Goal: Transaction & Acquisition: Purchase product/service

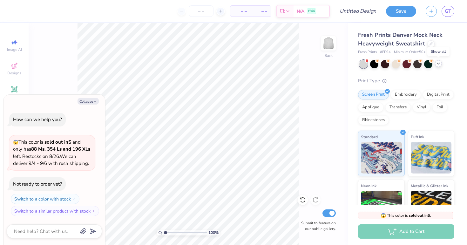
click at [437, 63] on icon at bounding box center [438, 63] width 5 height 5
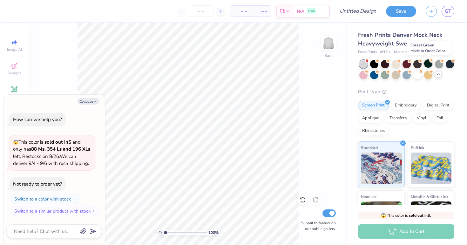
click at [431, 64] on div at bounding box center [428, 63] width 8 height 8
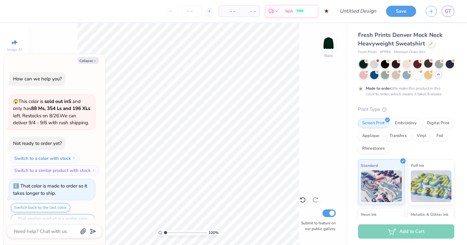
scroll to position [11, 0]
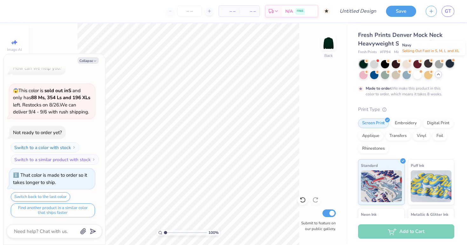
click at [452, 64] on div at bounding box center [450, 63] width 8 height 8
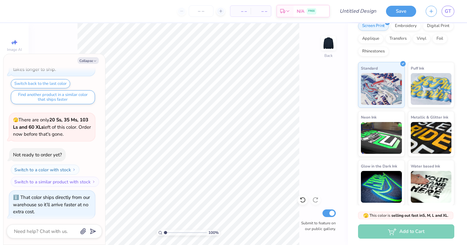
scroll to position [0, 0]
click at [86, 57] on div "Collapse How can we help you? 😱 This color is sold out in S and only has 88 Ms,…" at bounding box center [54, 149] width 102 height 191
click at [86, 58] on button "Collapse" at bounding box center [88, 60] width 21 height 7
type textarea "x"
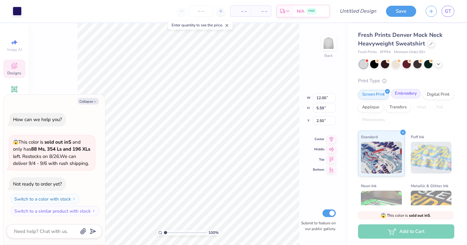
click at [400, 93] on div "Embroidery" at bounding box center [406, 94] width 30 height 10
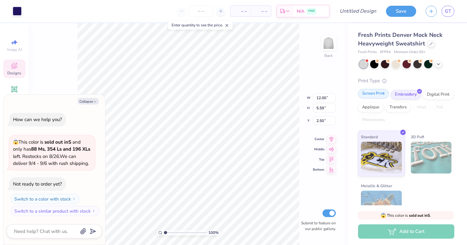
click at [378, 92] on div "Screen Print" at bounding box center [373, 94] width 31 height 10
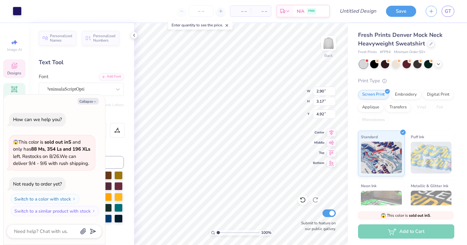
type textarea "x"
type input "1.18"
type input "1.37"
type input "5.91"
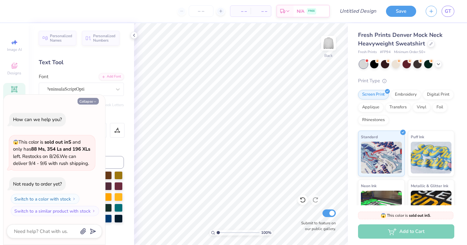
click at [93, 104] on icon "button" at bounding box center [95, 102] width 4 height 4
type textarea "x"
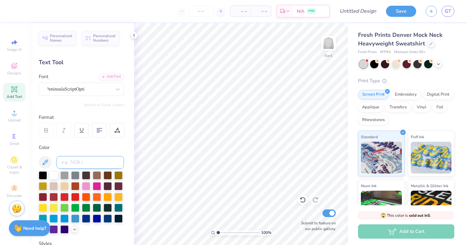
click at [86, 159] on input at bounding box center [90, 162] width 67 height 13
type input "G"
click at [67, 92] on span "PeninsulaScriptOpti" at bounding box center [65, 88] width 38 height 7
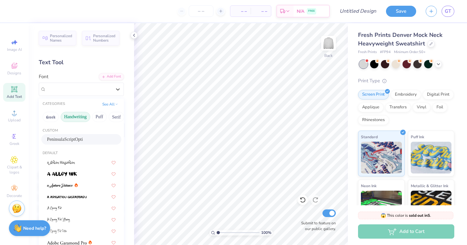
click at [73, 118] on button "Handwriting" at bounding box center [76, 117] width 30 height 10
click at [21, 95] on span "Add Text" at bounding box center [14, 96] width 15 height 5
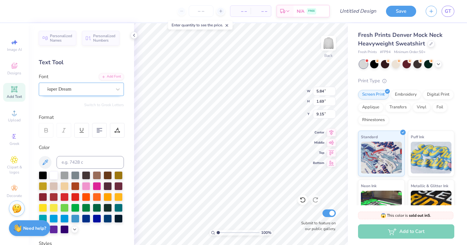
scroll to position [0, 2]
type textarea "Gamma Phi Beta"
click at [100, 93] on div "Super Dream" at bounding box center [78, 89] width 67 height 10
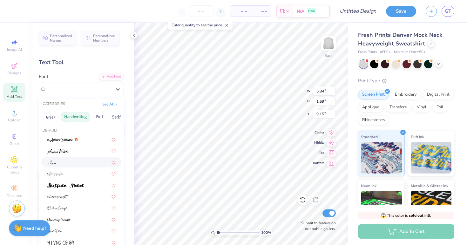
click at [82, 163] on div at bounding box center [81, 162] width 69 height 7
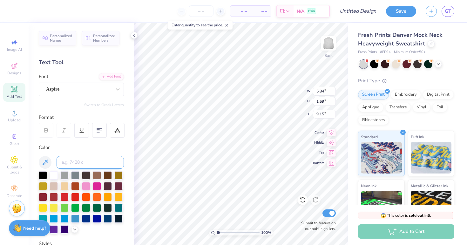
click at [75, 159] on input at bounding box center [90, 162] width 67 height 13
click at [81, 93] on div "Aspire" at bounding box center [78, 89] width 67 height 10
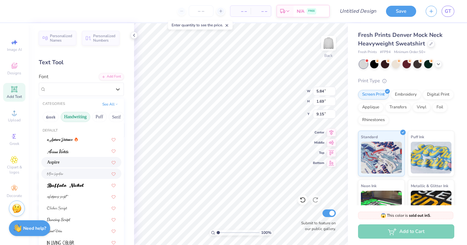
click at [65, 176] on div at bounding box center [81, 173] width 69 height 7
click at [69, 94] on div "Bettina Signature" at bounding box center [81, 89] width 85 height 13
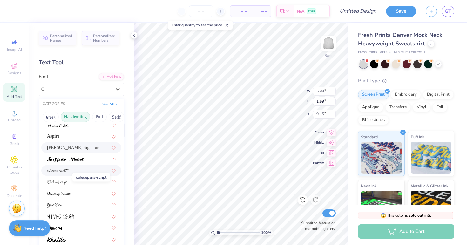
scroll to position [26, 0]
click at [61, 184] on img at bounding box center [57, 182] width 20 height 4
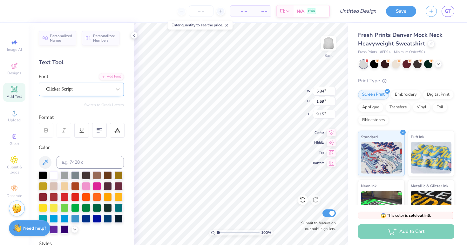
click at [86, 93] on div at bounding box center [78, 89] width 65 height 9
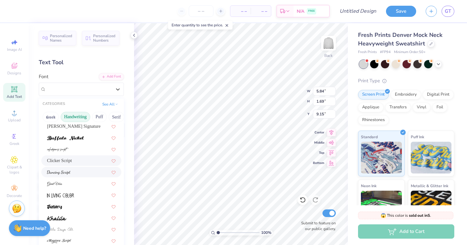
scroll to position [48, 0]
click at [71, 182] on div at bounding box center [81, 183] width 69 height 7
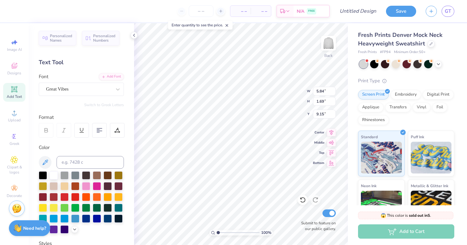
scroll to position [0, 2]
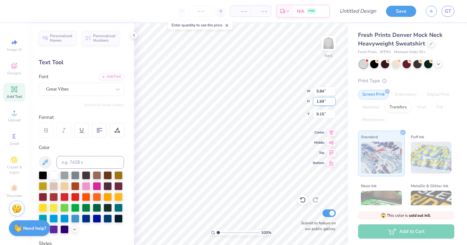
click at [333, 104] on input "1.69" at bounding box center [324, 101] width 23 height 9
type input "15.18"
type input "2.88"
type input "8.56"
type input "2.87"
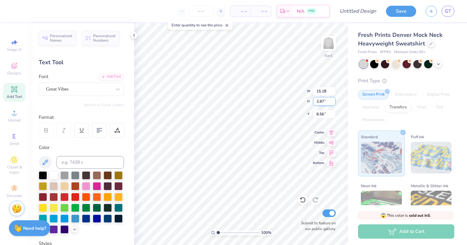
click at [334, 101] on input "2.87" at bounding box center [324, 101] width 23 height 9
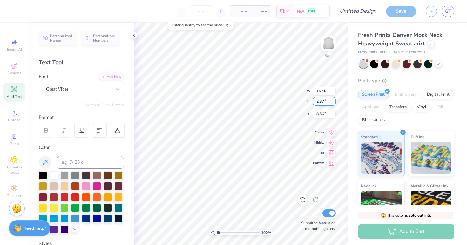
type input "15.00"
type input "2.84"
type input "8.58"
type input "6.96"
type input "1.32"
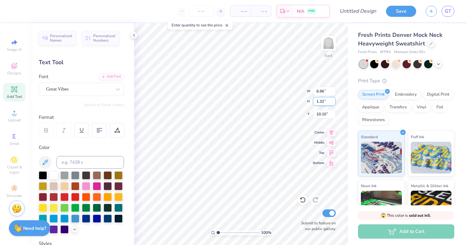
type input "1.68"
type input "6.01"
type input "1.14"
type input "1.86"
click at [406, 95] on div "Embroidery" at bounding box center [406, 94] width 30 height 10
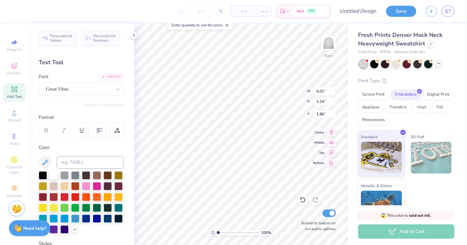
click at [437, 61] on icon at bounding box center [438, 63] width 5 height 5
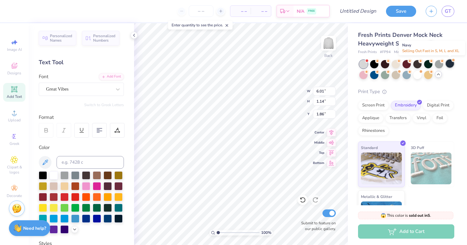
click at [449, 63] on div at bounding box center [450, 63] width 8 height 8
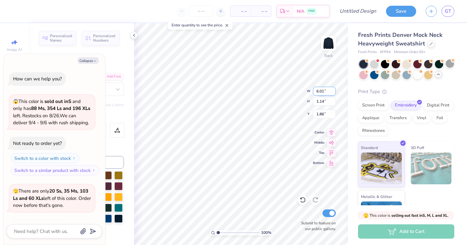
scroll to position [40, 0]
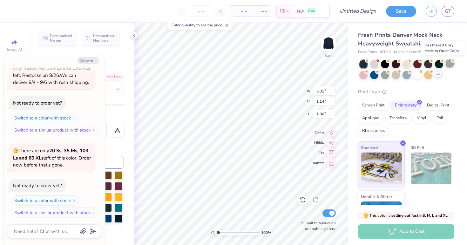
click at [447, 63] on div at bounding box center [450, 63] width 8 height 8
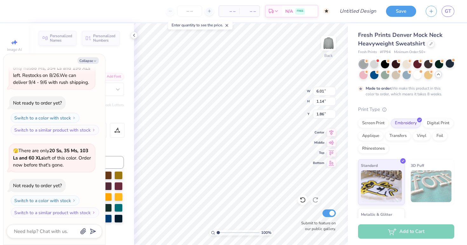
scroll to position [93, 0]
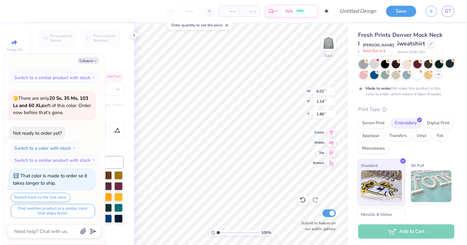
click at [375, 64] on div at bounding box center [374, 63] width 8 height 8
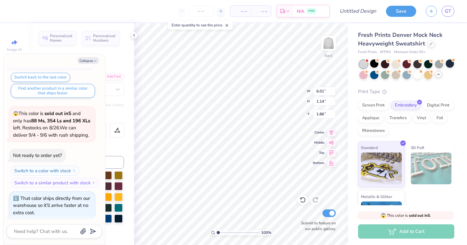
scroll to position [0, 0]
click at [113, 143] on div "Personalized Names Personalized Numbers Text Tool Add Font Font Great Vibes Swi…" at bounding box center [82, 134] width 106 height 222
click at [95, 62] on icon "button" at bounding box center [95, 61] width 4 height 4
type textarea "x"
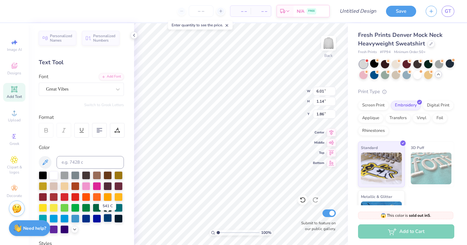
click at [106, 220] on div at bounding box center [108, 218] width 8 height 8
click at [85, 217] on div at bounding box center [86, 218] width 8 height 8
click at [97, 218] on div at bounding box center [97, 218] width 8 height 8
click at [107, 221] on div at bounding box center [108, 218] width 8 height 8
click at [116, 227] on div at bounding box center [81, 202] width 85 height 62
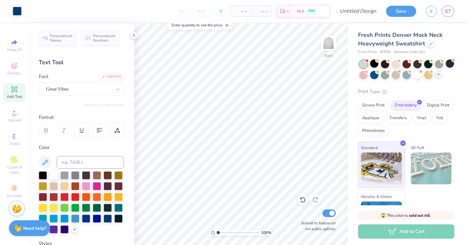
click at [14, 98] on span "Add Text" at bounding box center [14, 96] width 15 height 5
type textarea "T"
type textarea "1874"
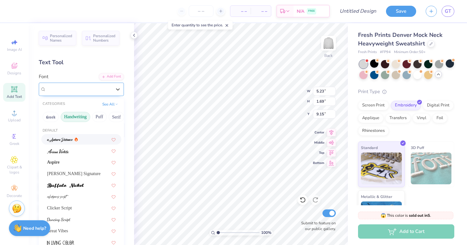
click at [93, 91] on div "Super Dream" at bounding box center [78, 89] width 67 height 10
click at [76, 162] on div "Aspire" at bounding box center [81, 162] width 69 height 7
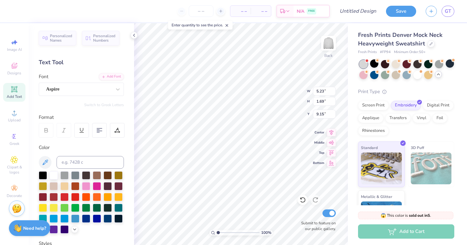
type input "2.64"
type input "1.08"
type input "9.46"
click at [82, 88] on div "Aspire" at bounding box center [78, 89] width 67 height 10
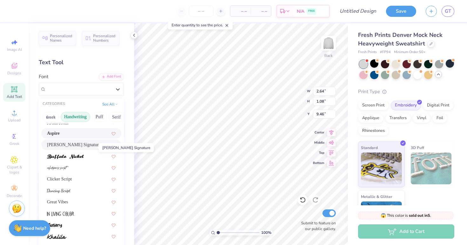
scroll to position [29, 0]
click at [74, 197] on div "Great Vibes" at bounding box center [81, 201] width 80 height 10
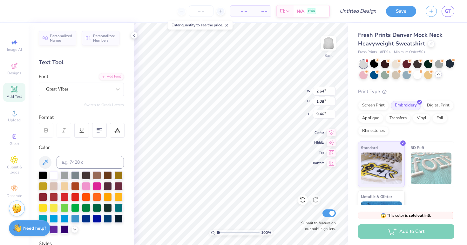
type input "4.13"
type input "1.42"
type input "9.29"
click at [111, 217] on div at bounding box center [108, 218] width 8 height 8
type input "1.76"
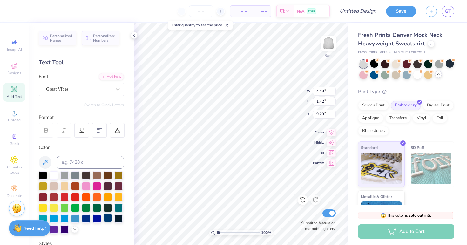
type input "0.61"
type input "10.10"
type input "3.00"
click at [107, 220] on div at bounding box center [108, 218] width 8 height 8
type input "1.39"
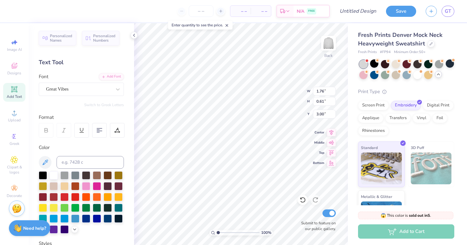
type input "0.48"
type input "3.13"
type input "3.00"
click at [333, 51] on img at bounding box center [328, 43] width 25 height 25
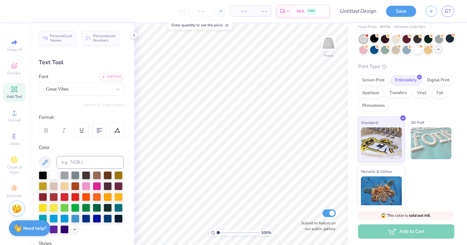
scroll to position [25, 0]
click at [323, 57] on div at bounding box center [328, 43] width 29 height 29
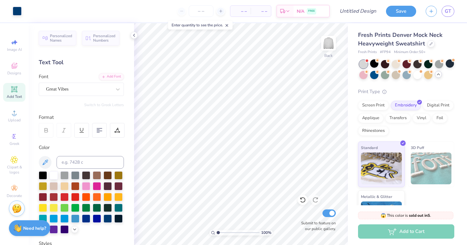
scroll to position [0, 0]
click at [426, 232] on div "Add to Cart" at bounding box center [406, 231] width 96 height 14
click at [392, 176] on img at bounding box center [381, 168] width 41 height 32
click at [438, 75] on icon at bounding box center [438, 74] width 5 height 5
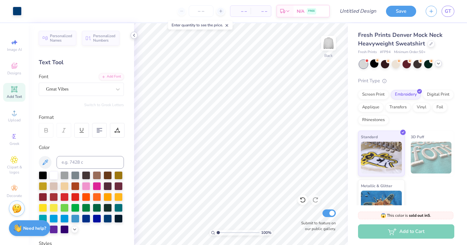
click at [133, 37] on icon at bounding box center [134, 35] width 5 height 5
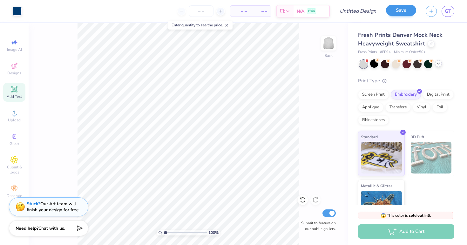
click at [409, 11] on button "Save" at bounding box center [401, 10] width 30 height 11
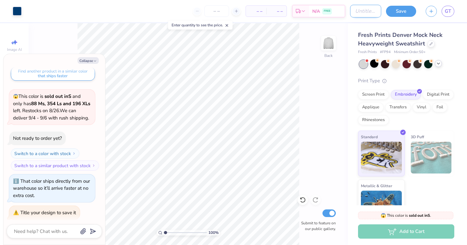
type textarea "x"
click at [356, 13] on input "Design Title" at bounding box center [365, 11] width 31 height 13
type input "G"
type textarea "x"
type input "GP"
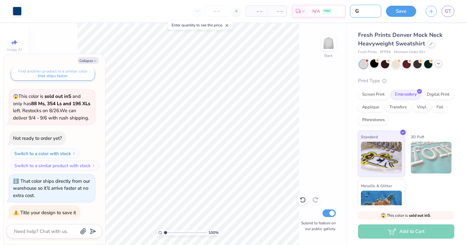
type textarea "x"
type input "GPH"
type textarea "x"
type input "GPHI"
type textarea "x"
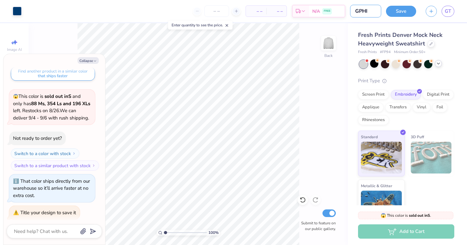
type input "GPHI"
type textarea "x"
type input "GPHI F"
type textarea "x"
type input "GPHI FA"
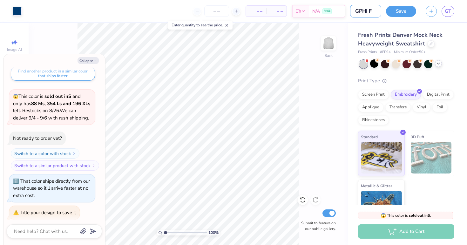
type textarea "x"
type input "GPHI FAL"
type textarea "x"
type input "GPHI FALL"
type textarea "x"
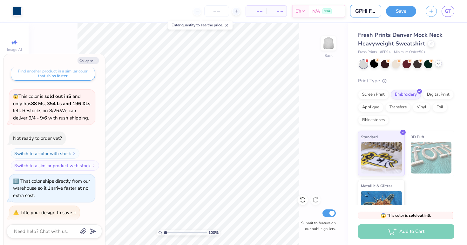
type input "GPHI FALL2"
type textarea "x"
type input "GPHI FALL25"
type textarea "x"
type input "GPHI FALL25"
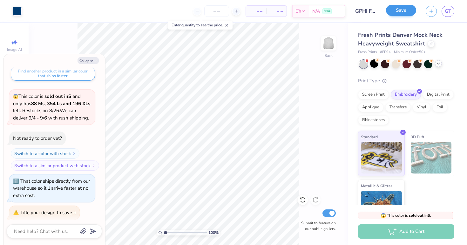
click at [397, 11] on button "Save" at bounding box center [401, 10] width 30 height 11
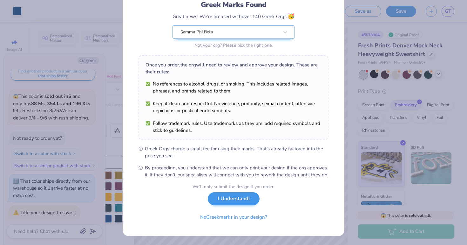
scroll to position [52, 0]
click at [218, 197] on button "I Understand!" at bounding box center [234, 198] width 52 height 13
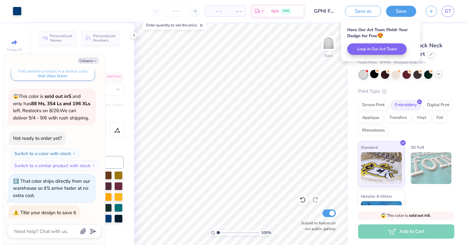
scroll to position [0, 0]
type textarea "x"
click at [432, 13] on icon "button" at bounding box center [431, 10] width 5 height 5
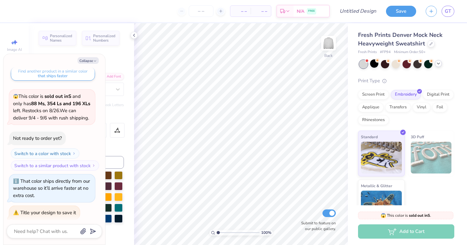
click at [131, 31] on div "Personalized Names Personalized Numbers Text Tool Add Font Font Great Vibes Swi…" at bounding box center [82, 134] width 106 height 222
click at [134, 36] on icon at bounding box center [134, 35] width 5 height 5
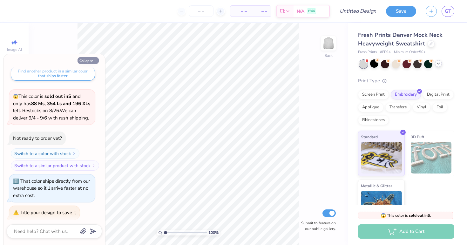
click at [91, 63] on button "Collapse" at bounding box center [88, 60] width 21 height 7
type textarea "x"
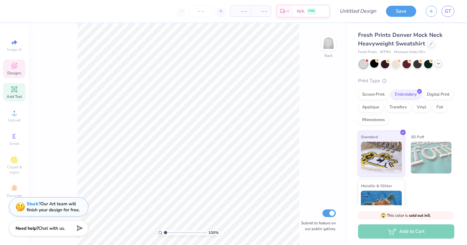
click at [11, 68] on icon at bounding box center [14, 66] width 8 height 8
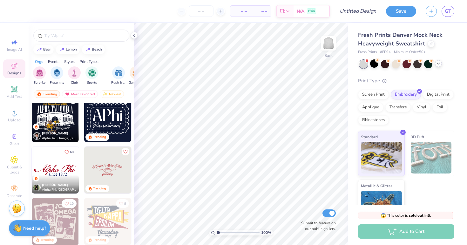
scroll to position [524, 0]
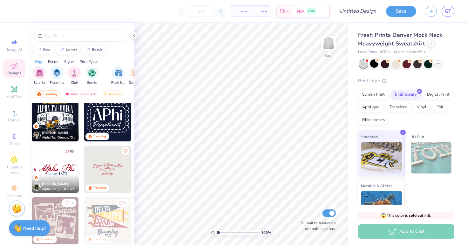
click at [64, 174] on img at bounding box center [55, 169] width 47 height 47
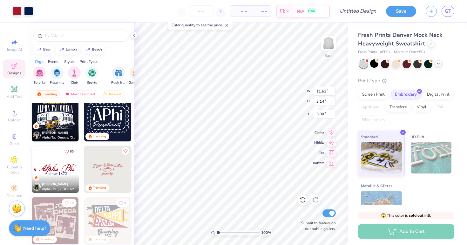
type input "3.91"
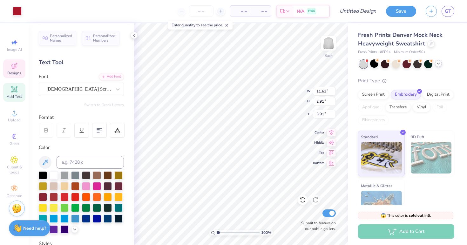
type input "2.91"
type textarea "Gamma Phi"
click at [89, 92] on div at bounding box center [78, 89] width 65 height 9
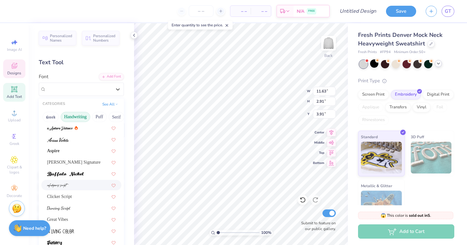
scroll to position [13, 0]
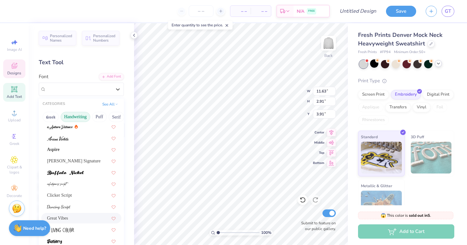
click at [74, 216] on div "Great Vibes" at bounding box center [81, 218] width 69 height 7
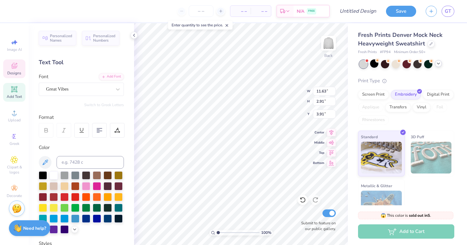
scroll to position [0, 1]
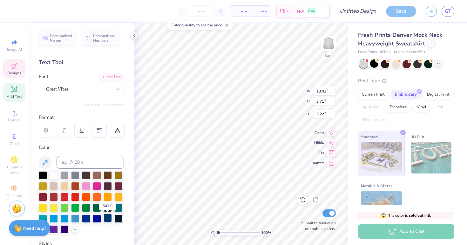
click at [109, 219] on div at bounding box center [108, 218] width 8 height 8
type input "6.50"
click at [287, 96] on div "100 % Back W 13.02 H 3.71 Y 3.22 Center Middle Top Bottom Submit to feature on …" at bounding box center [241, 134] width 214 height 222
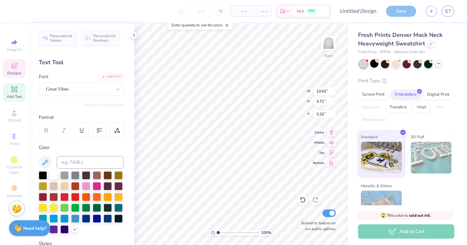
type input "11.13"
type input "3.17"
type input "3.76"
type input "11.13"
type input "3.17"
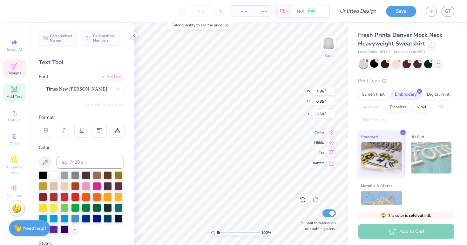
type input "3.76"
type input "4.96"
type input "0.85"
type input "6.50"
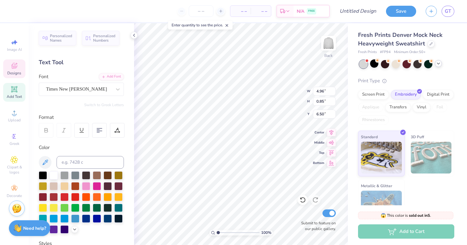
type textarea "since [DATE]"
type input "9.83"
type input "2.80"
type input "4.13"
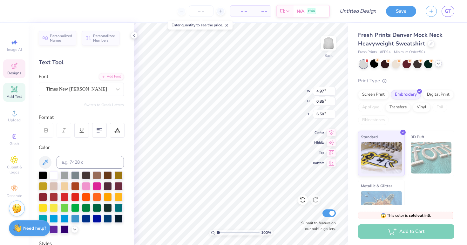
type input "3.67"
type input "0.63"
type input "6.72"
type input "6.61"
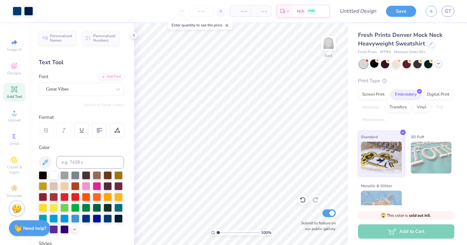
scroll to position [0, 0]
click at [406, 11] on button "Save" at bounding box center [401, 10] width 30 height 11
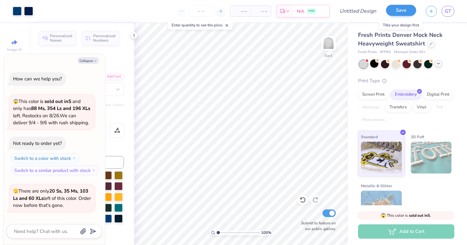
scroll to position [247, 0]
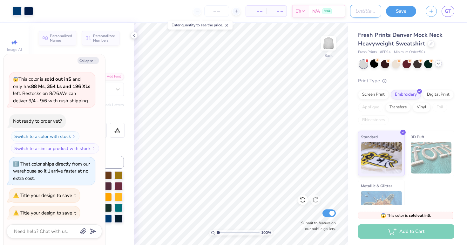
type textarea "x"
click at [380, 15] on input "Design Title" at bounding box center [365, 11] width 31 height 13
click at [375, 12] on input "Design Title" at bounding box center [365, 11] width 31 height 13
type input "G"
type textarea "x"
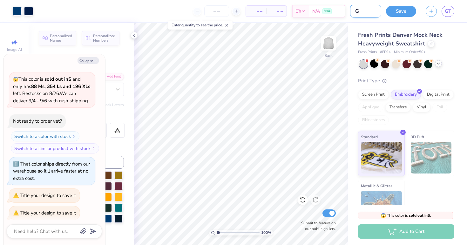
type input "GP"
type textarea "x"
type input "GPH"
type textarea "x"
type input "GPHI"
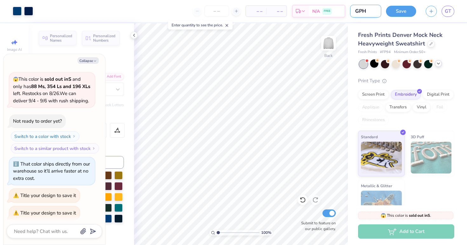
type textarea "x"
type input "GPHI"
type textarea "x"
type input "GPHI F"
type textarea "x"
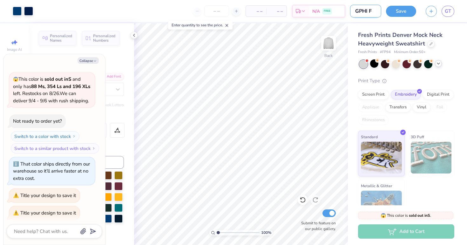
type input "GPHI Fa"
type textarea "x"
type input "GPHI Fal"
type textarea "x"
type input "GPHI Fa"
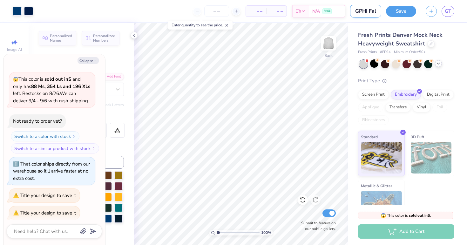
type textarea "x"
type input "GPHI F"
type textarea "x"
type input "GPHI Fa"
type textarea "x"
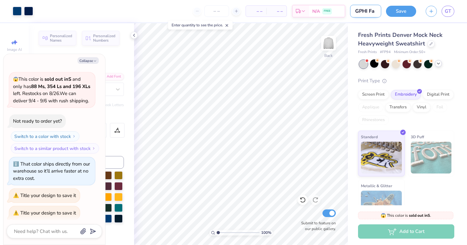
type input "GPHI Fal"
type textarea "x"
type input "GPHI Fall"
type textarea "x"
type input "GPHI Fall2"
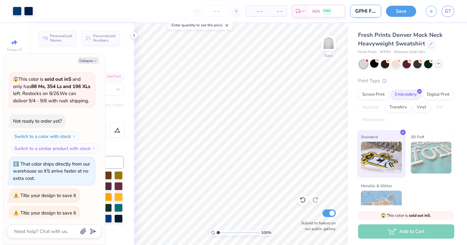
type textarea "x"
type input "GPHI Fall25"
type textarea "x"
type input "GPHI Fall25"
click at [406, 13] on button "Save" at bounding box center [401, 10] width 30 height 11
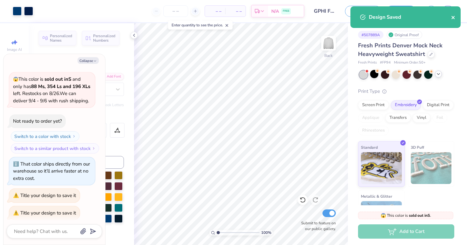
click at [454, 17] on icon "close" at bounding box center [453, 17] width 4 height 5
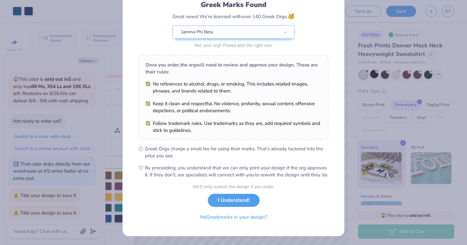
scroll to position [52, 0]
click at [245, 202] on button "I Understand!" at bounding box center [234, 198] width 52 height 13
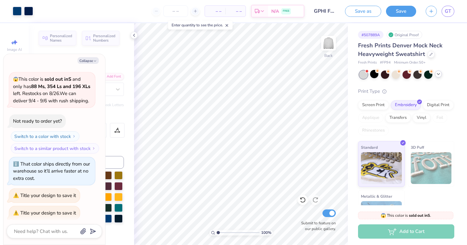
scroll to position [0, 0]
type textarea "x"
click at [428, 15] on button "button" at bounding box center [431, 10] width 11 height 11
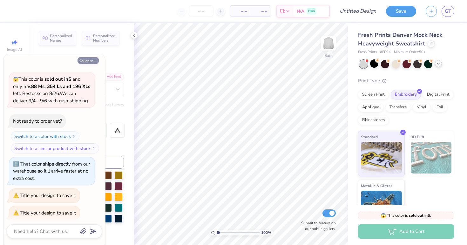
click at [94, 59] on icon "button" at bounding box center [95, 61] width 4 height 4
type textarea "x"
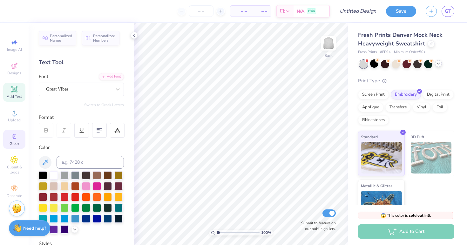
click at [17, 141] on span "Greek" at bounding box center [15, 143] width 10 height 5
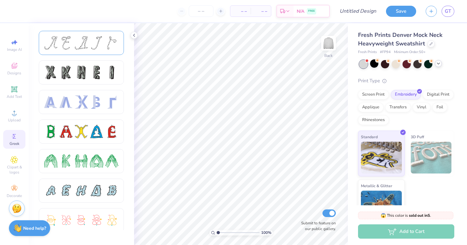
click at [65, 51] on div at bounding box center [81, 43] width 85 height 24
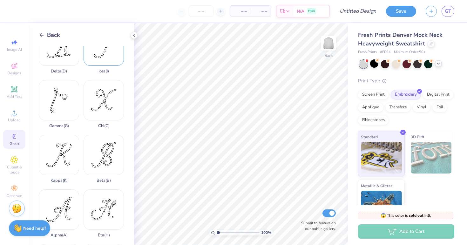
scroll to position [113, 0]
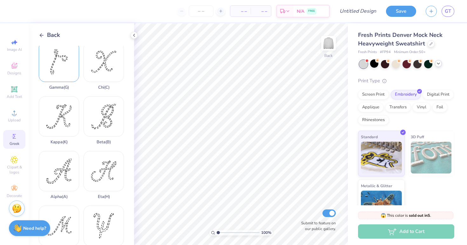
click at [68, 90] on div "Gamma ( G )" at bounding box center [59, 66] width 40 height 48
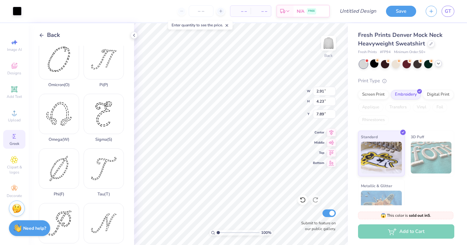
scroll to position [346, 0]
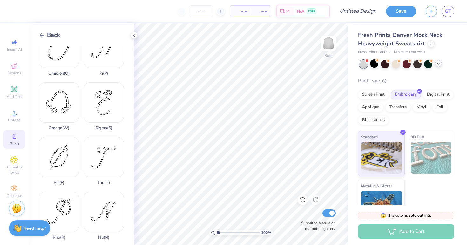
click at [45, 34] on div "Back" at bounding box center [49, 35] width 21 height 9
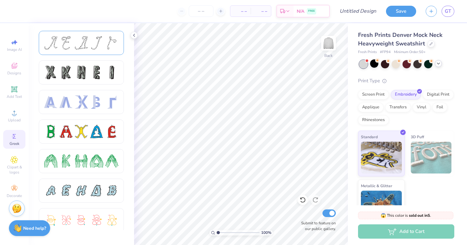
scroll to position [0, 0]
click at [133, 33] on icon at bounding box center [134, 35] width 5 height 5
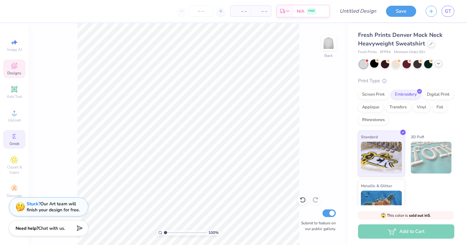
click at [16, 72] on span "Designs" at bounding box center [14, 73] width 14 height 5
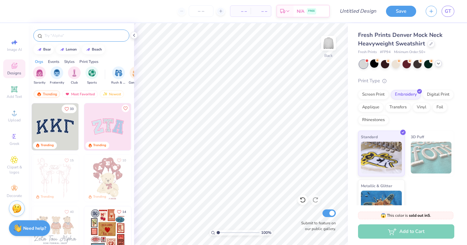
click at [93, 35] on input "text" at bounding box center [84, 35] width 81 height 6
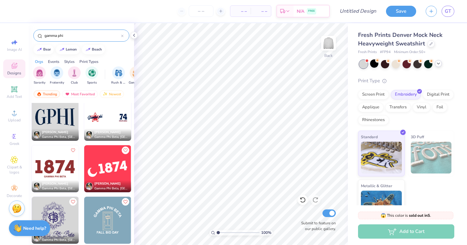
scroll to position [567, 0]
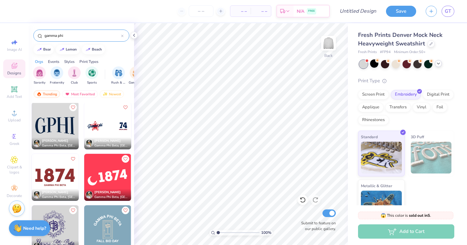
type input "gamma phi"
click at [70, 125] on img at bounding box center [55, 125] width 47 height 47
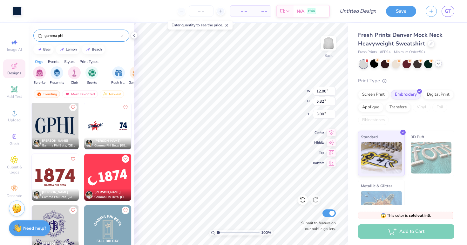
type input "3.77"
type input "3.73"
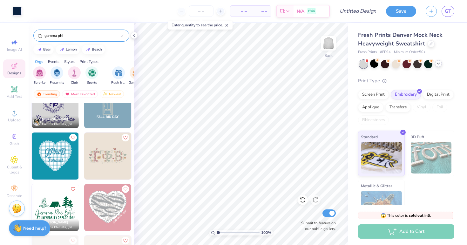
scroll to position [694, 0]
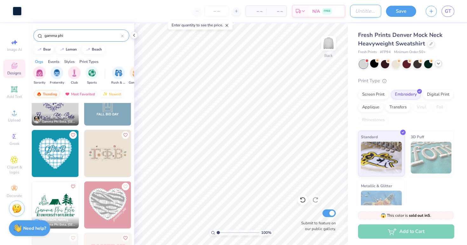
click at [374, 11] on input "Design Title" at bounding box center [365, 11] width 31 height 13
type input "Fall25"
click at [399, 10] on button "Save" at bounding box center [401, 10] width 30 height 11
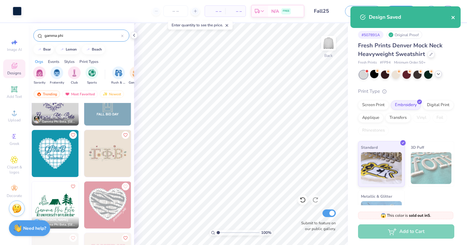
click at [454, 18] on icon "close" at bounding box center [453, 17] width 4 height 5
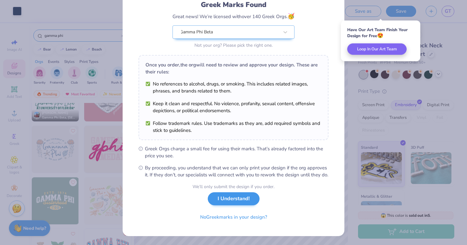
scroll to position [52, 0]
click at [224, 201] on button "I Understand!" at bounding box center [234, 198] width 52 height 13
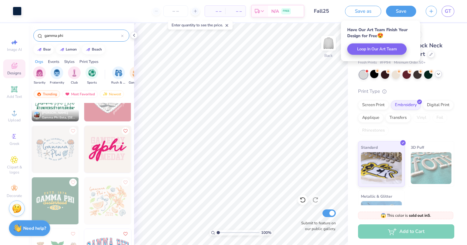
scroll to position [0, 0]
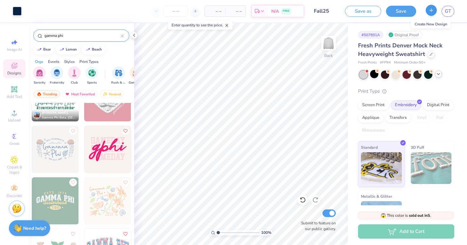
click at [431, 13] on icon "button" at bounding box center [431, 10] width 5 height 5
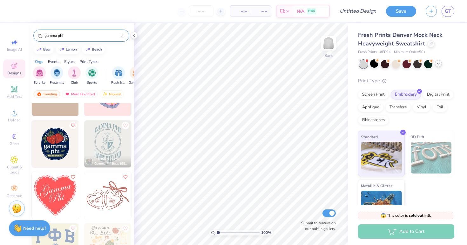
scroll to position [2120, 0]
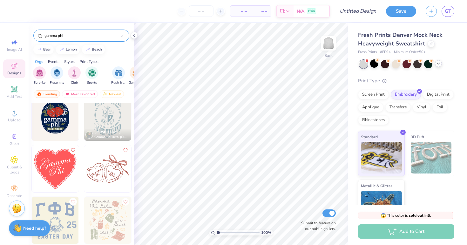
click at [97, 181] on img at bounding box center [107, 168] width 47 height 47
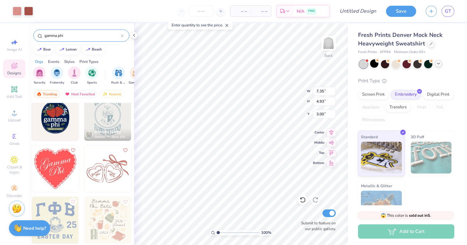
type input "3.19"
type input "2.14"
type input "1.69"
type input "3.79"
type input "2.54"
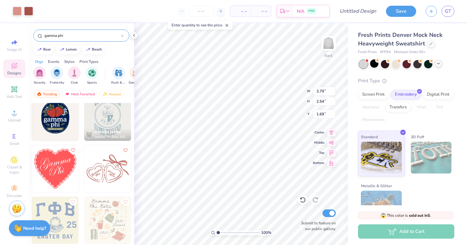
type input "1.73"
click at [401, 14] on button "Save" at bounding box center [401, 10] width 30 height 11
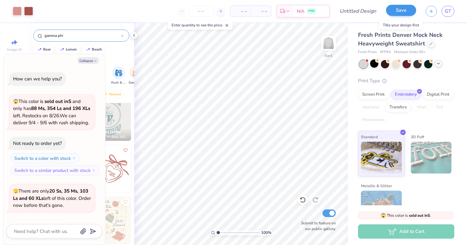
scroll to position [264, 0]
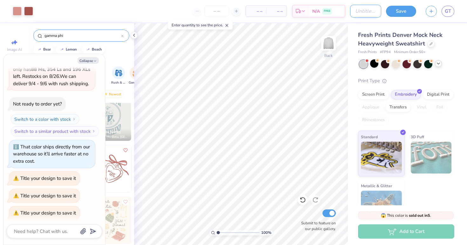
type textarea "x"
click at [362, 15] on input "Design Title" at bounding box center [365, 11] width 31 height 13
type input "F"
type textarea "x"
type input "Fa"
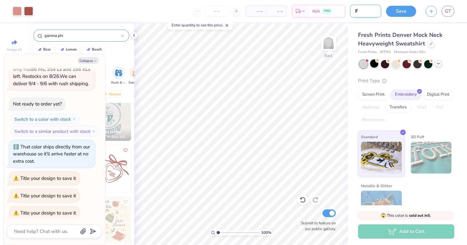
type textarea "x"
type input "Fal"
type textarea "x"
type input "Fall2"
type textarea "x"
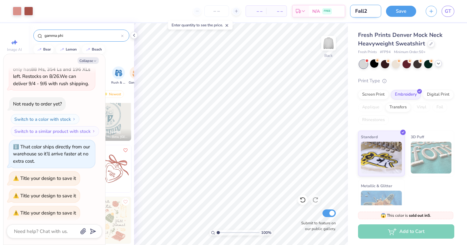
type input "Fall25"
type textarea "x"
type input "Fall25"
click at [410, 14] on button "Save" at bounding box center [401, 10] width 30 height 11
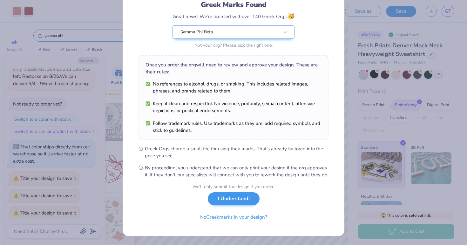
scroll to position [52, 0]
click at [233, 198] on button "I Understand!" at bounding box center [234, 198] width 52 height 13
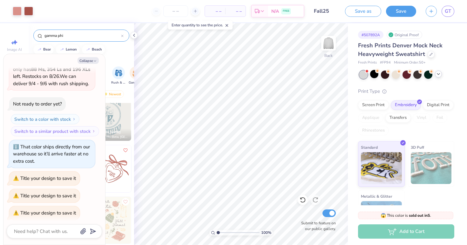
scroll to position [0, 0]
click at [96, 59] on icon "button" at bounding box center [95, 61] width 4 height 4
type textarea "x"
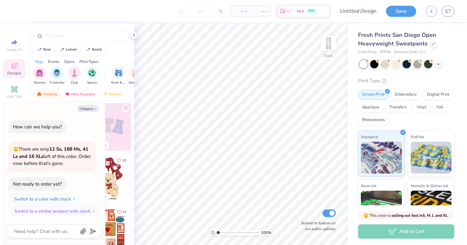
click at [442, 64] on div at bounding box center [406, 64] width 95 height 8
click at [439, 63] on icon at bounding box center [438, 63] width 5 height 5
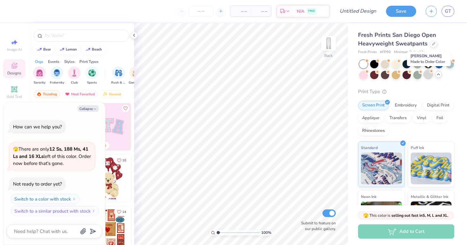
click at [424, 75] on div at bounding box center [428, 74] width 8 height 8
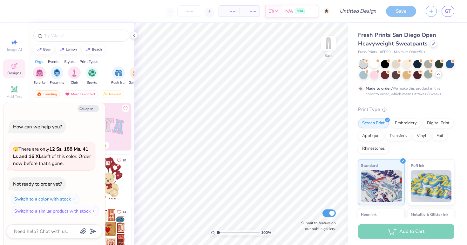
scroll to position [4, 0]
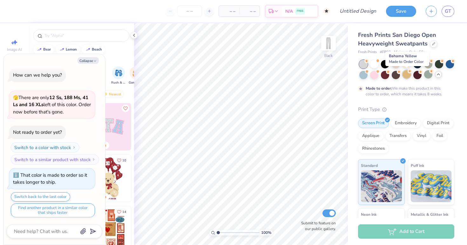
click at [407, 73] on div at bounding box center [407, 74] width 8 height 8
click at [397, 73] on div at bounding box center [396, 74] width 8 height 8
click at [407, 72] on div at bounding box center [407, 74] width 8 height 8
click at [419, 77] on div at bounding box center [417, 74] width 8 height 8
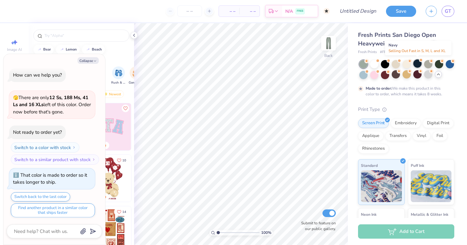
click at [414, 63] on div at bounding box center [417, 63] width 8 height 8
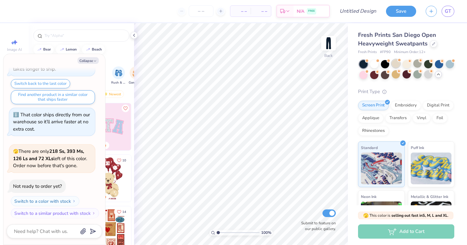
click at [398, 62] on div at bounding box center [396, 63] width 8 height 8
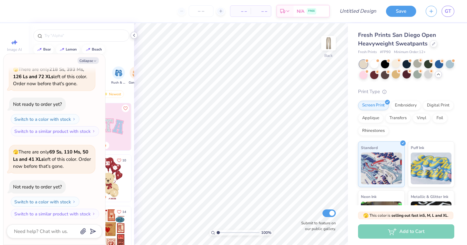
click at [137, 33] on div at bounding box center [134, 35] width 7 height 7
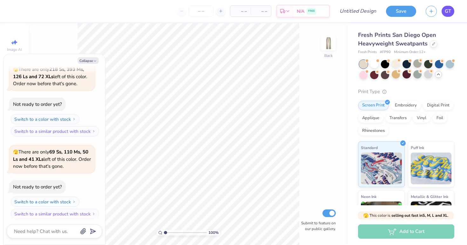
click at [449, 13] on span "GT" at bounding box center [448, 11] width 6 height 7
click at [370, 3] on div "Design Title" at bounding box center [358, 11] width 47 height 22
click at [442, 9] on link "GT" at bounding box center [448, 11] width 13 height 11
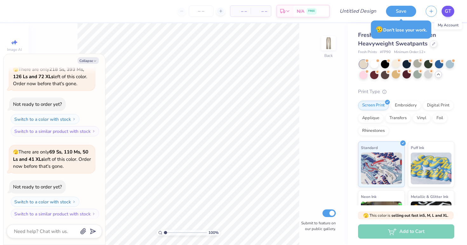
type textarea "x"
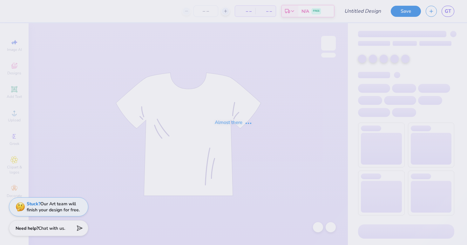
type input "GPHI Fall25"
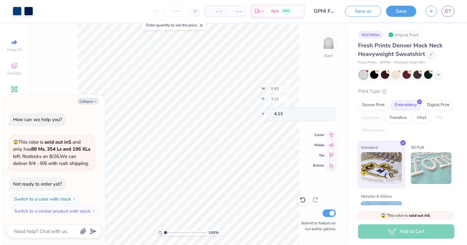
type textarea "x"
type input "3.67"
type input "0.63"
type input "6.61"
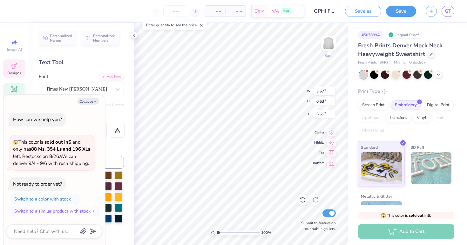
scroll to position [0, 0]
type textarea "x"
type textarea "1874"
type textarea "x"
type input "1.48"
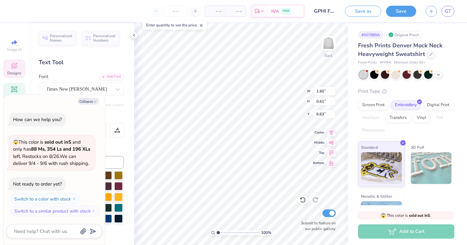
type input "0.56"
type input "6.61"
type textarea "x"
type input "6.64"
click at [99, 93] on div at bounding box center [78, 89] width 65 height 9
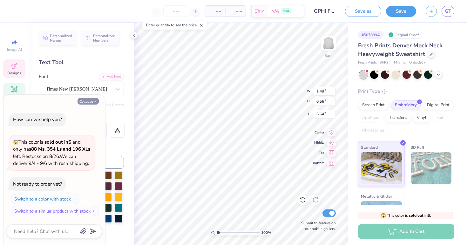
click at [94, 101] on icon "button" at bounding box center [95, 102] width 4 height 4
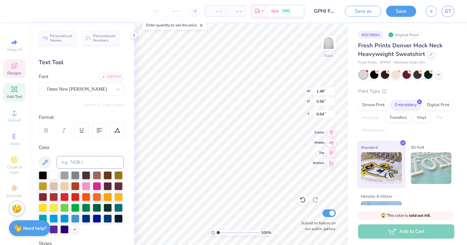
click at [92, 100] on button "Collapse" at bounding box center [88, 101] width 21 height 7
type textarea "x"
click at [110, 92] on div "Times New [PERSON_NAME]" at bounding box center [78, 89] width 67 height 10
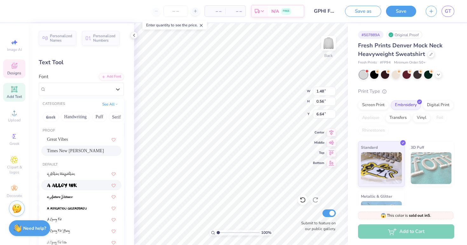
scroll to position [0, 0]
click at [66, 138] on div "Great Vibes" at bounding box center [81, 139] width 69 height 7
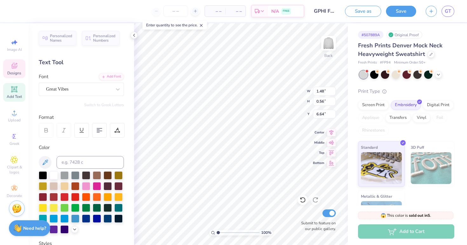
type input "1.36"
type input "0.47"
type input "6.74"
type input "6.46"
type input "3.90"
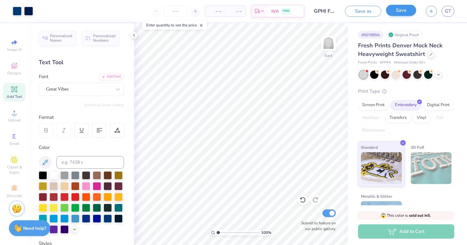
click at [400, 9] on button "Save" at bounding box center [401, 10] width 30 height 11
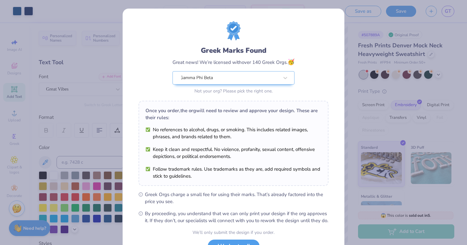
click at [448, 18] on div "Design Saved" at bounding box center [405, 19] width 113 height 29
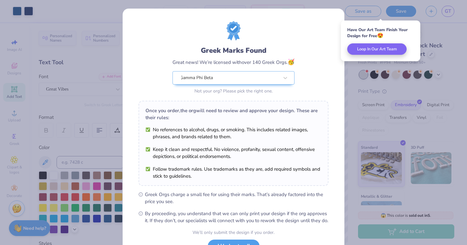
click at [346, 88] on div "Greek Marks Found Great news! We’re licensed with over 140 Greek Orgs. 🥳 Gamma …" at bounding box center [233, 122] width 467 height 245
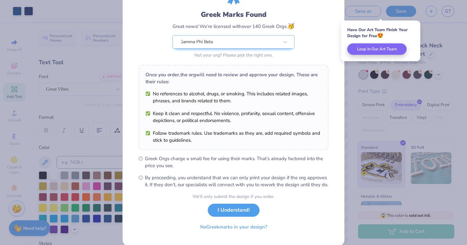
scroll to position [37, 0]
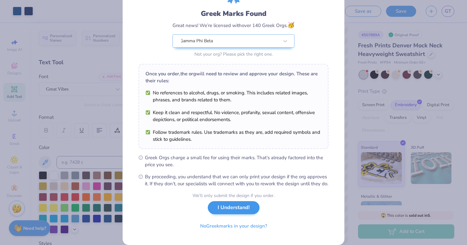
click at [249, 214] on button "I Understand!" at bounding box center [234, 207] width 52 height 13
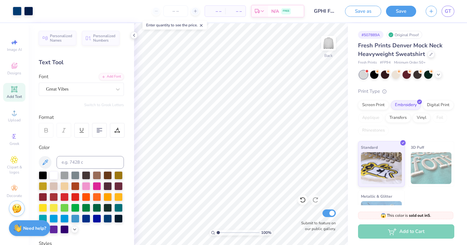
scroll to position [0, 0]
click at [432, 9] on icon "button" at bounding box center [431, 10] width 5 height 5
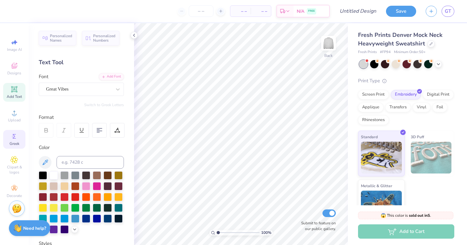
click at [20, 139] on div "Greek" at bounding box center [14, 139] width 22 height 19
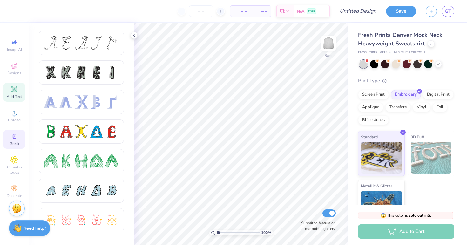
click at [13, 94] on span "Add Text" at bounding box center [14, 96] width 15 height 5
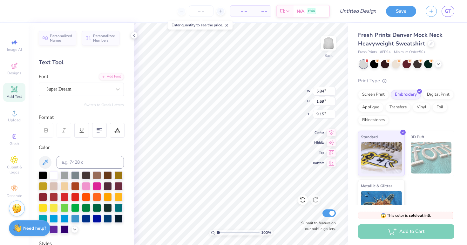
type textarea "T"
paste textarea
click at [20, 99] on span "Add Text" at bounding box center [14, 96] width 15 height 5
type textarea "T"
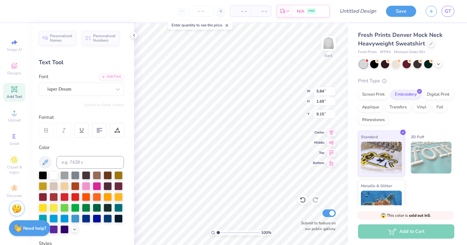
paste textarea
click at [17, 144] on span "Greek" at bounding box center [15, 143] width 10 height 5
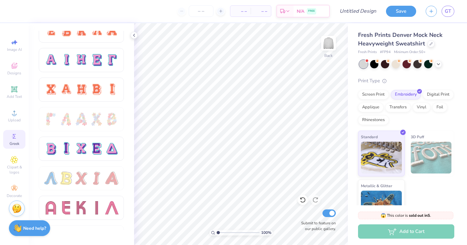
scroll to position [423, 0]
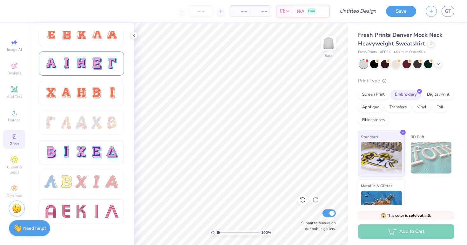
click at [66, 55] on div at bounding box center [81, 63] width 85 height 24
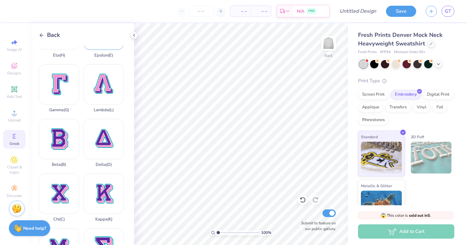
scroll to position [92, 0]
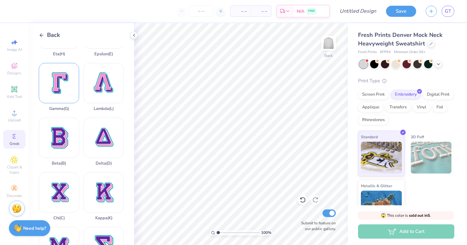
click at [65, 111] on div "Gamma ( G )" at bounding box center [59, 87] width 40 height 48
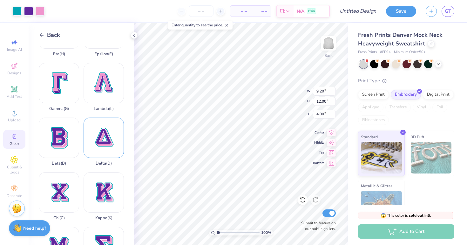
type input "1.60"
type input "2.08"
type input "13.92"
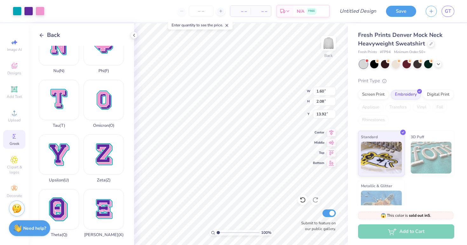
scroll to position [527, 0]
click at [102, 73] on div "Phi ( F )" at bounding box center [104, 49] width 40 height 48
type input "12.00"
type input "11.85"
type input "4.07"
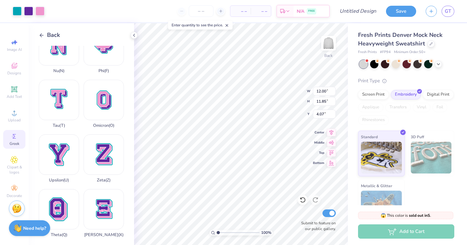
type input "3.16"
type input "3.12"
type input "12.81"
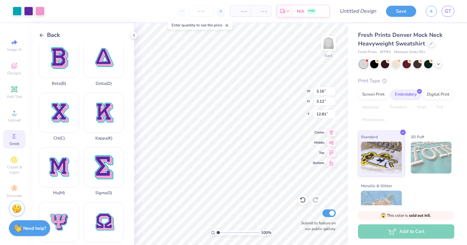
scroll to position [170, 0]
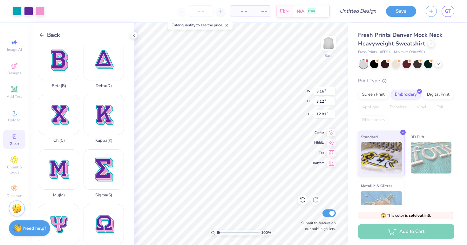
click at [67, 88] on div "Beta ( B )" at bounding box center [59, 64] width 40 height 48
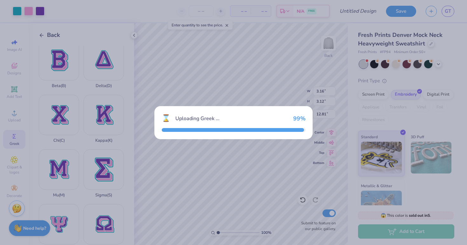
type input "9.51"
type input "12.00"
type input "4.00"
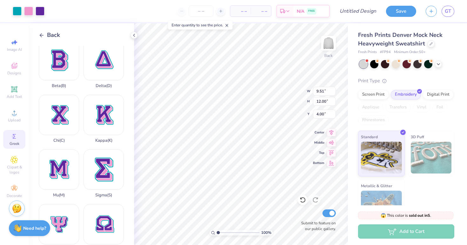
type input "2.70"
type input "3.41"
type input "8.30"
type input "3.16"
type input "3.12"
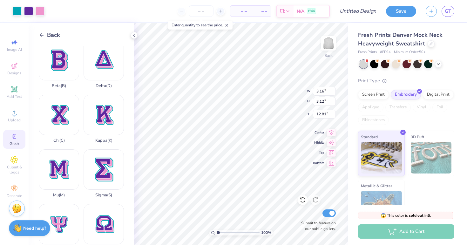
type input "8.44"
type input "1.60"
type input "2.08"
click at [133, 34] on icon at bounding box center [134, 35] width 5 height 5
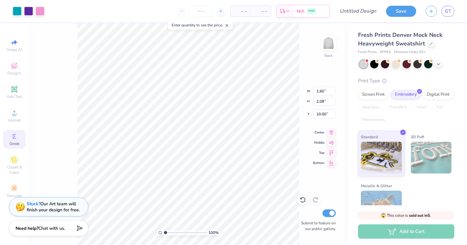
click at [16, 140] on icon at bounding box center [14, 137] width 8 height 8
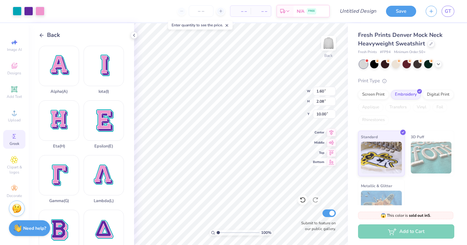
scroll to position [0, 0]
click at [331, 160] on icon at bounding box center [331, 162] width 5 height 5
click at [330, 151] on icon at bounding box center [331, 151] width 5 height 5
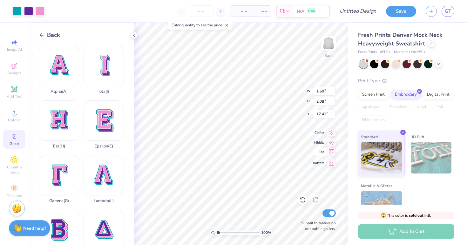
type input "0.50"
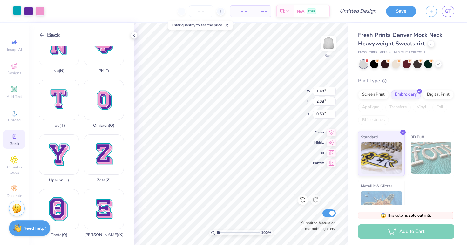
click at [14, 11] on div at bounding box center [17, 10] width 9 height 9
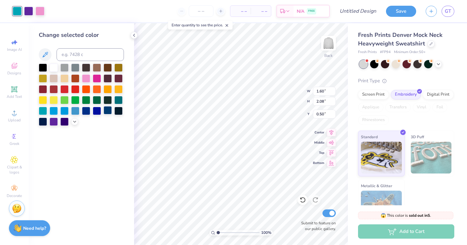
click at [108, 111] on div at bounding box center [108, 110] width 8 height 8
click at [56, 68] on div at bounding box center [54, 67] width 8 height 8
click at [28, 10] on div at bounding box center [28, 10] width 9 height 9
click at [110, 109] on div at bounding box center [108, 110] width 8 height 8
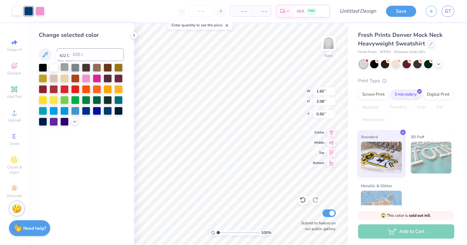
click at [63, 71] on div at bounding box center [64, 67] width 8 height 8
click at [39, 13] on div at bounding box center [40, 10] width 9 height 9
click at [104, 112] on div at bounding box center [108, 110] width 8 height 8
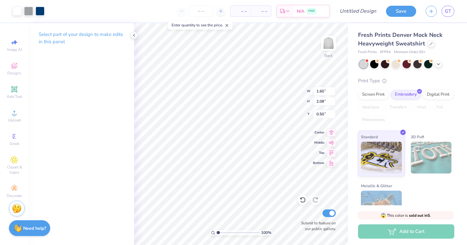
type input "1.96"
type input "1.15"
type input "1.49"
type input "2.55"
type input "3.16"
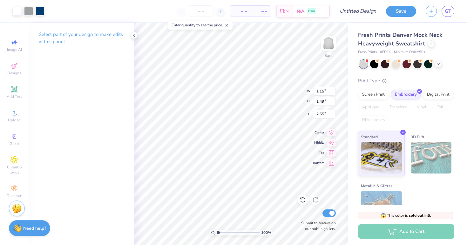
type input "3.12"
click at [14, 10] on div at bounding box center [17, 10] width 9 height 9
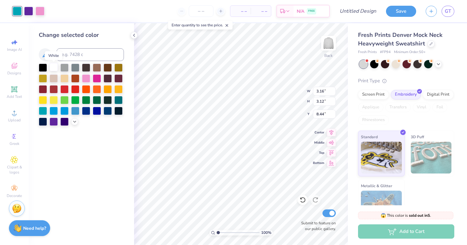
click at [54, 71] on div at bounding box center [54, 67] width 8 height 8
click at [29, 14] on div at bounding box center [28, 10] width 9 height 9
click at [64, 68] on div at bounding box center [64, 67] width 8 height 8
click at [74, 69] on div at bounding box center [75, 67] width 8 height 8
click at [37, 13] on div at bounding box center [40, 10] width 9 height 9
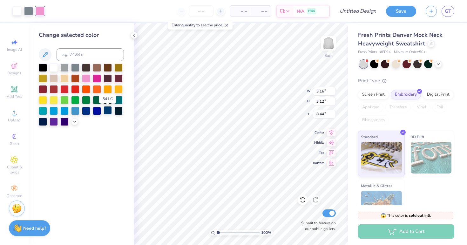
click at [110, 113] on div at bounding box center [108, 110] width 8 height 8
type input "3.71"
type input "1.66"
type input "1.64"
type input "2.55"
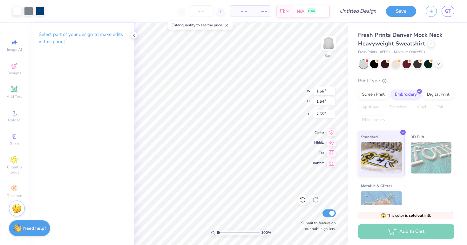
type input "2.70"
type input "3.41"
type input "8.30"
click at [16, 15] on div at bounding box center [17, 10] width 9 height 9
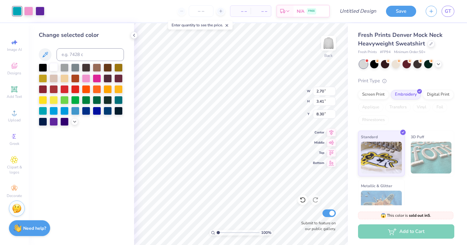
click at [53, 67] on div at bounding box center [54, 67] width 8 height 8
click at [25, 10] on div at bounding box center [28, 10] width 9 height 9
click at [74, 69] on div at bounding box center [75, 67] width 8 height 8
click at [40, 11] on div at bounding box center [40, 10] width 9 height 9
click at [110, 111] on div at bounding box center [108, 110] width 8 height 8
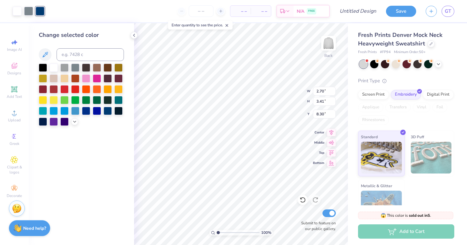
type input "1.23"
type input "1.55"
type input "1.82"
type input "0.62"
type input "0.78"
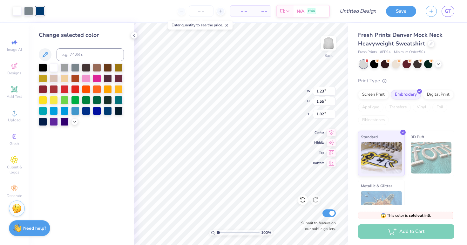
type input "2.59"
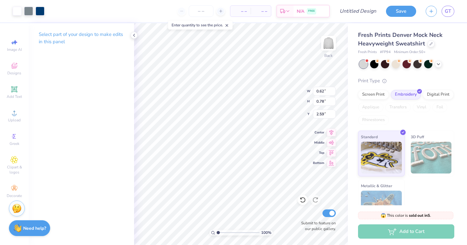
type input "0.90"
type input "1.14"
type input "2.23"
type input "2.43"
type input "1.66"
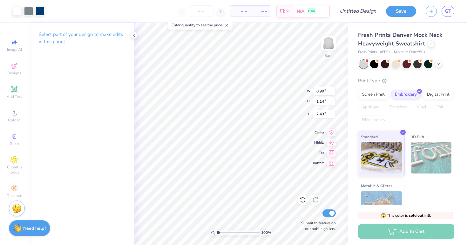
type input "1.64"
type input "2.55"
type input "2.18"
type input "1.36"
type input "1.34"
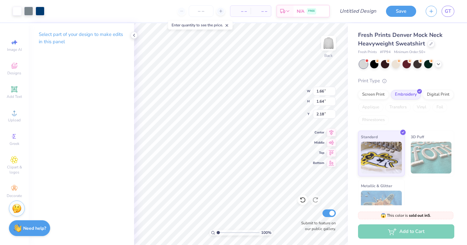
type input "2.48"
type input "2.33"
type input "0.97"
type input "1.22"
type input "2.35"
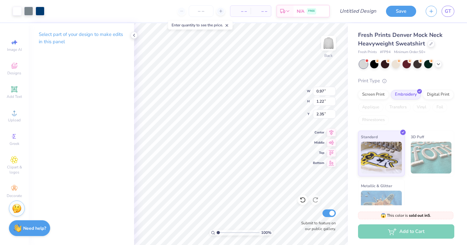
type input "2.39"
type input "0.91"
type input "1.19"
type input "2.41"
type input "1.36"
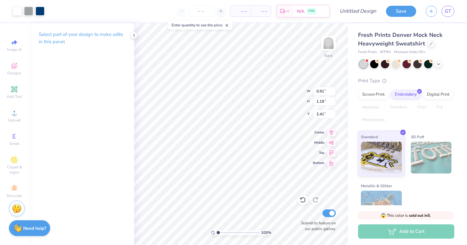
type input "1.34"
type input "2.33"
click at [325, 89] on input "1.36" at bounding box center [324, 91] width 23 height 9
type input "1.91"
type input "1.36"
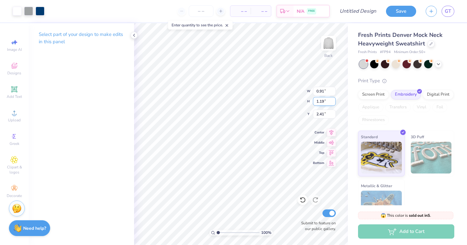
type input "1.34"
type input "2.33"
click at [324, 102] on input "1.34" at bounding box center [324, 101] width 23 height 9
type input "0.91"
type input "1.19"
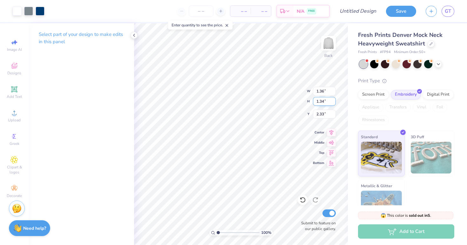
type input "2.41"
type input "1.36"
type input "1.34"
type input "2.33"
click at [324, 92] on input "1.36" at bounding box center [324, 91] width 23 height 9
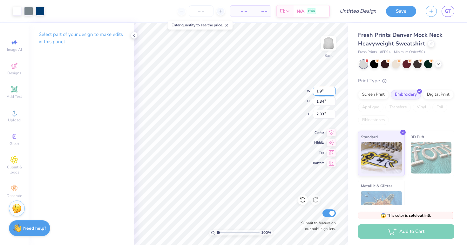
type input "1.91"
click at [325, 102] on input "1.34" at bounding box center [324, 101] width 23 height 9
click at [326, 88] on input "W" at bounding box center [324, 91] width 23 height 9
type input "1.91"
type input "1.89"
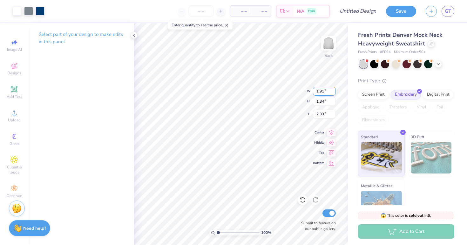
type input "2.06"
click at [323, 101] on input "1.89" at bounding box center [324, 101] width 23 height 9
click at [324, 102] on input "1.89" at bounding box center [324, 101] width 23 height 9
type input "1.19"
type input "1.20"
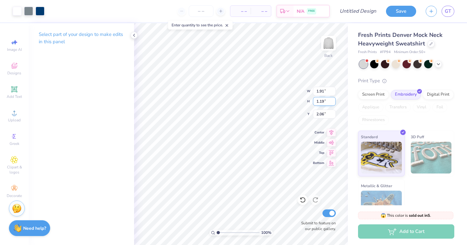
type input "2.40"
click at [325, 115] on input "2.40" at bounding box center [324, 114] width 23 height 9
click at [324, 115] on input "2.40" at bounding box center [324, 114] width 23 height 9
type input "2.41"
click at [324, 91] on input "1.20" at bounding box center [324, 91] width 23 height 9
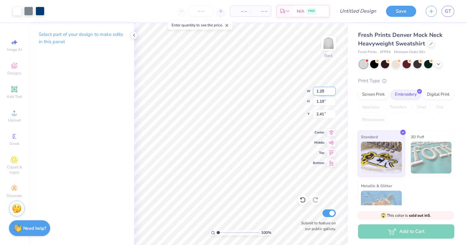
type input "1"
type input "0.91"
type input "0.90"
type input "2.56"
click at [324, 92] on input "0.91" at bounding box center [324, 91] width 23 height 9
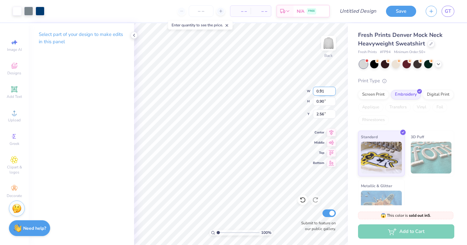
type input "0"
type input "1.19"
type input "1.18"
type input "2.42"
type input "1.19"
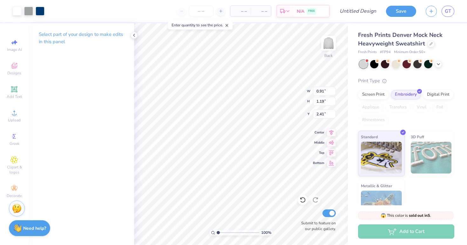
type input "1.18"
type input "2.42"
type input "0.91"
type input "1.19"
type input "2.41"
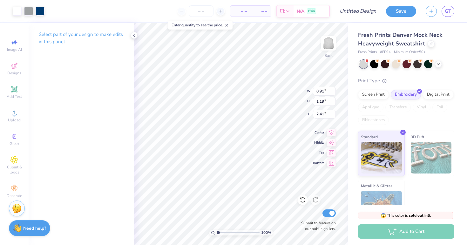
type input "1.19"
type input "1.18"
type input "2.42"
type input "0.91"
type input "1.19"
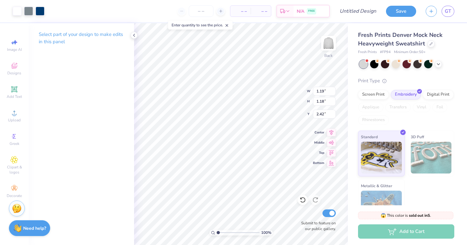
type input "2.41"
type input "1.19"
type input "1.18"
type input "2.42"
click at [324, 101] on input "1.22" at bounding box center [324, 101] width 23 height 9
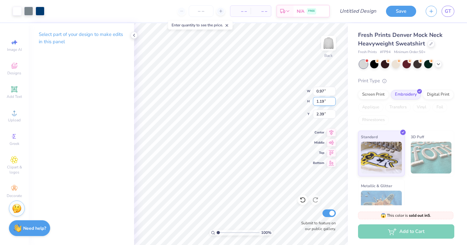
type input "1.19"
type input "0.94"
type input "2.41"
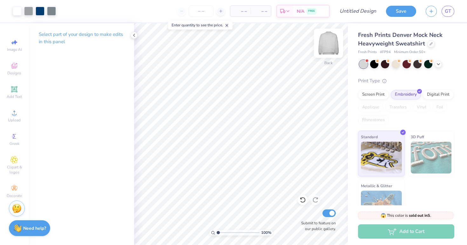
click at [328, 45] on img at bounding box center [328, 43] width 25 height 25
click at [13, 89] on icon at bounding box center [14, 89] width 5 height 5
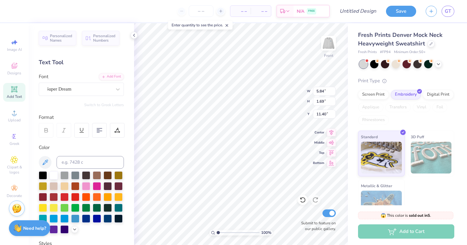
type textarea "T"
click at [106, 85] on div "Super Dream" at bounding box center [78, 89] width 67 height 10
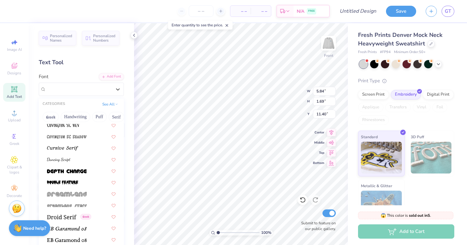
scroll to position [1080, 0]
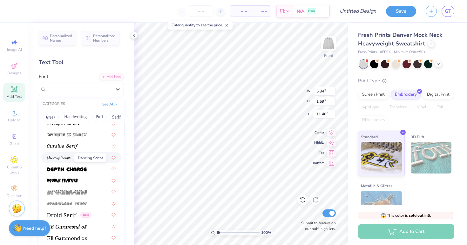
click at [59, 160] on img at bounding box center [59, 158] width 24 height 4
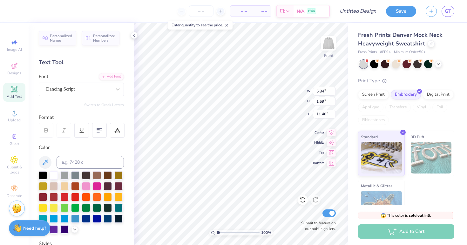
scroll to position [0, 0]
type textarea "Gamma Phi 1874"
click at [111, 214] on div at bounding box center [81, 202] width 85 height 62
click at [109, 220] on div at bounding box center [108, 218] width 8 height 8
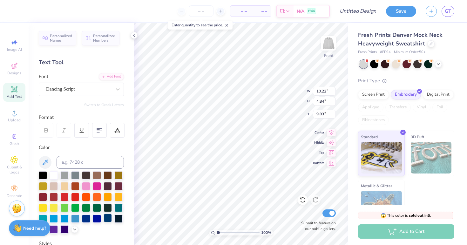
type input "4.81"
type input "2.28"
type input "12.39"
type textarea "Gamma Phi"
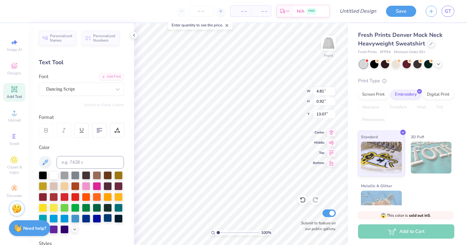
type input "8.02"
type input "1.53"
type input "8.82"
type input "7.67"
type input "1.46"
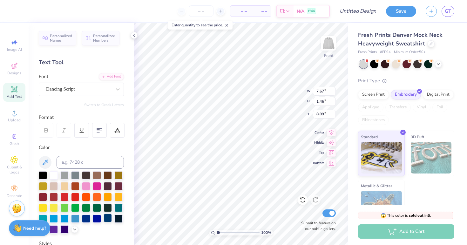
type input "8.80"
type input "8.84"
type input "8.89"
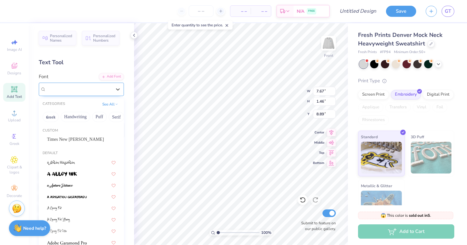
click at [77, 88] on div "Dancing Script" at bounding box center [78, 89] width 67 height 10
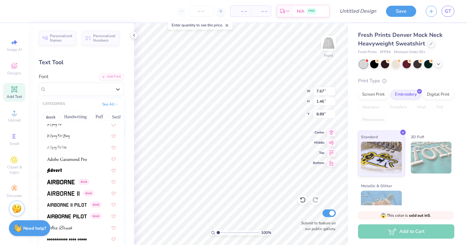
scroll to position [84, 0]
click at [77, 160] on img at bounding box center [67, 159] width 40 height 4
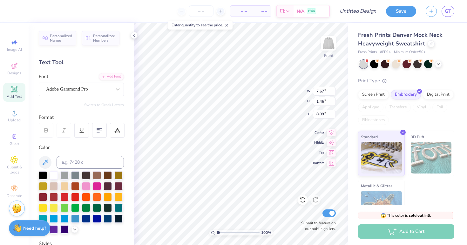
type input "8.37"
type input "1.32"
type input "8.96"
click at [85, 111] on div "Personalized Names Personalized Numbers Text Tool Add Font Font Adobe Garamond …" at bounding box center [82, 134] width 106 height 222
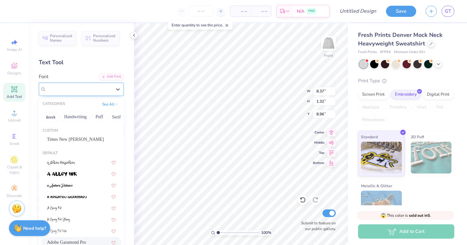
click at [88, 87] on div "Adobe Garamond Pro" at bounding box center [78, 89] width 67 height 10
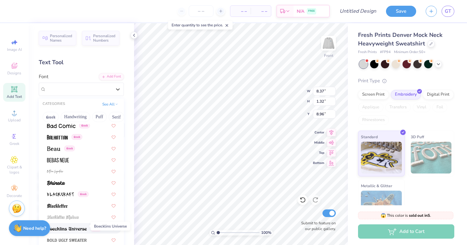
scroll to position [298, 0]
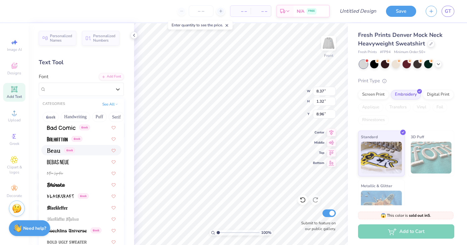
click at [63, 155] on div "Greek" at bounding box center [81, 150] width 80 height 10
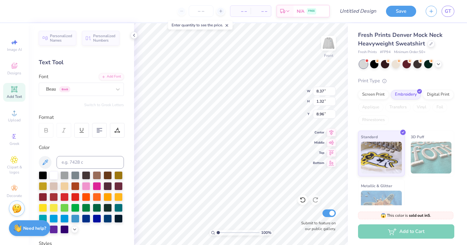
type input "8.75"
type input "1.34"
type input "8.95"
type input "8.86"
click at [18, 98] on span "Add Text" at bounding box center [14, 96] width 15 height 5
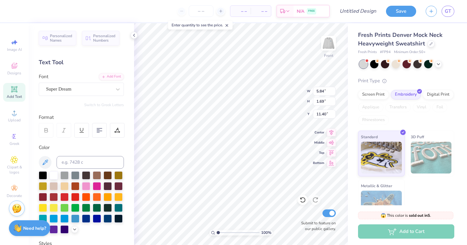
type textarea "T"
type textarea "1874"
click at [106, 218] on div at bounding box center [108, 218] width 8 height 8
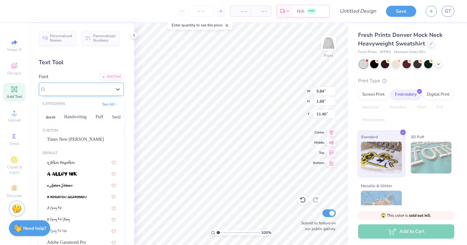
click at [91, 94] on div "Super Dream" at bounding box center [81, 89] width 85 height 13
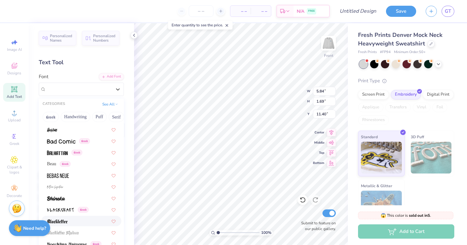
scroll to position [283, 0]
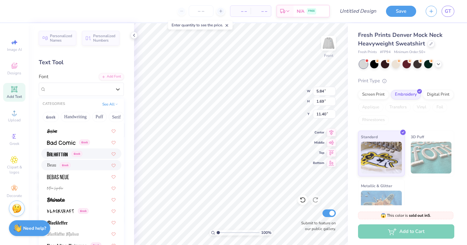
click at [82, 163] on div "Beau Greek" at bounding box center [81, 165] width 69 height 7
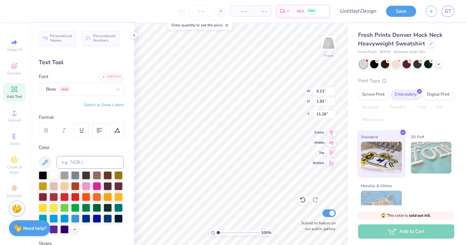
type input "2.94"
type input "1.10"
type input "10.65"
click at [324, 46] on img at bounding box center [328, 43] width 25 height 25
click at [324, 46] on img at bounding box center [328, 43] width 13 height 13
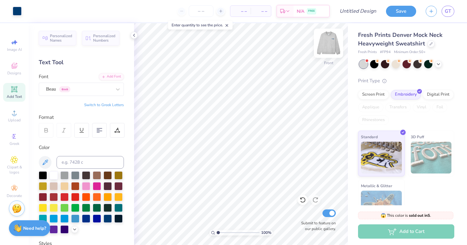
scroll to position [0, 0]
click at [327, 45] on img at bounding box center [328, 43] width 25 height 25
click at [327, 45] on img at bounding box center [328, 43] width 13 height 13
click at [326, 53] on img at bounding box center [328, 43] width 25 height 25
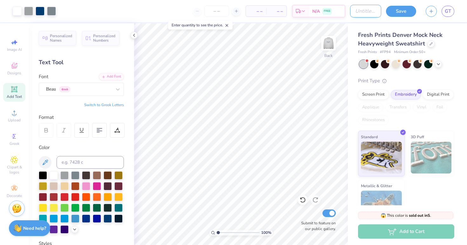
click at [357, 12] on input "Design Title" at bounding box center [365, 11] width 31 height 13
type input "FALL25"
click at [404, 10] on button "Save" at bounding box center [401, 10] width 30 height 11
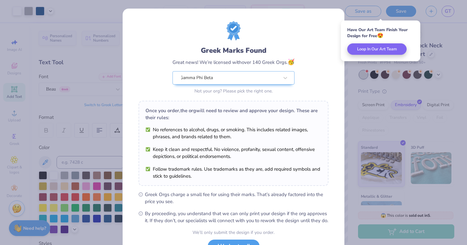
click at [339, 29] on div "Greek Marks Found Great news! We’re licensed with over 140 Greek Orgs. 🥳 Gamma …" at bounding box center [234, 145] width 222 height 273
click at [333, 4] on div "Greek Marks Found Great news! We’re licensed with over 140 Greek Orgs. 🥳 Gamma …" at bounding box center [233, 122] width 467 height 245
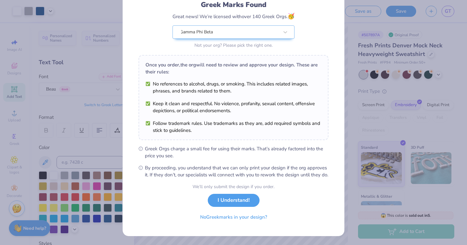
scroll to position [52, 0]
click at [255, 205] on button "I Understand!" at bounding box center [234, 198] width 52 height 13
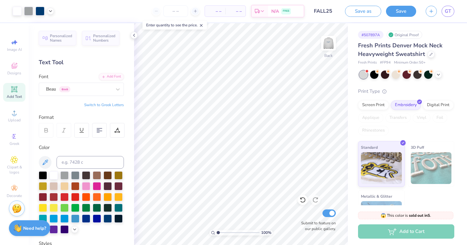
scroll to position [0, 0]
click at [451, 11] on span "GT" at bounding box center [448, 11] width 6 height 7
